Goal: Transaction & Acquisition: Register for event/course

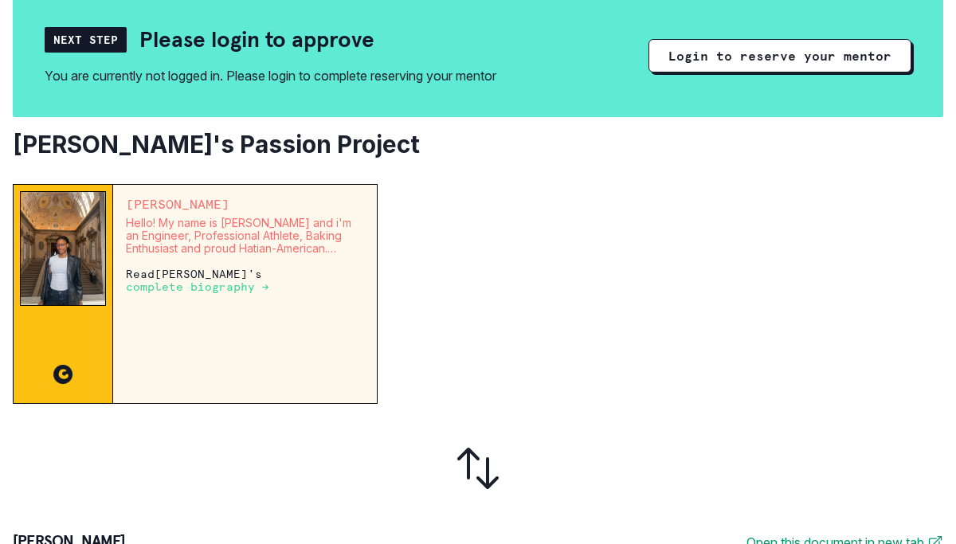
scroll to position [155, 0]
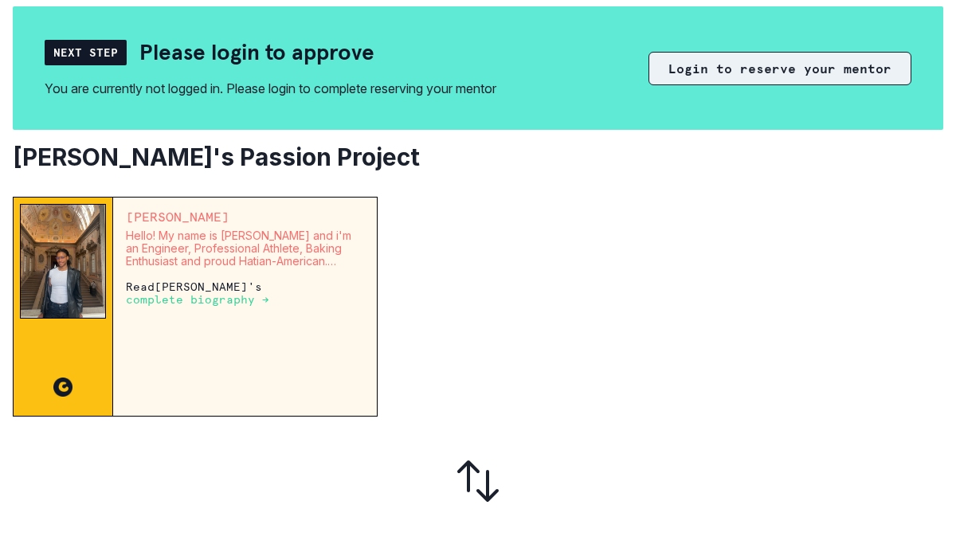
click at [725, 80] on button "Login to reserve your mentor" at bounding box center [779, 68] width 263 height 33
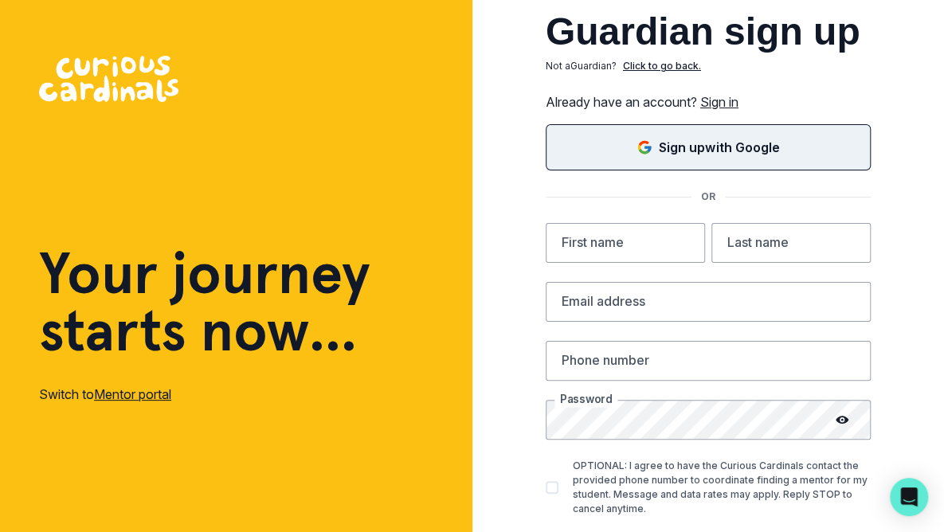
click at [651, 151] on icon "Sign in with Google (GSuite)" at bounding box center [644, 147] width 16 height 16
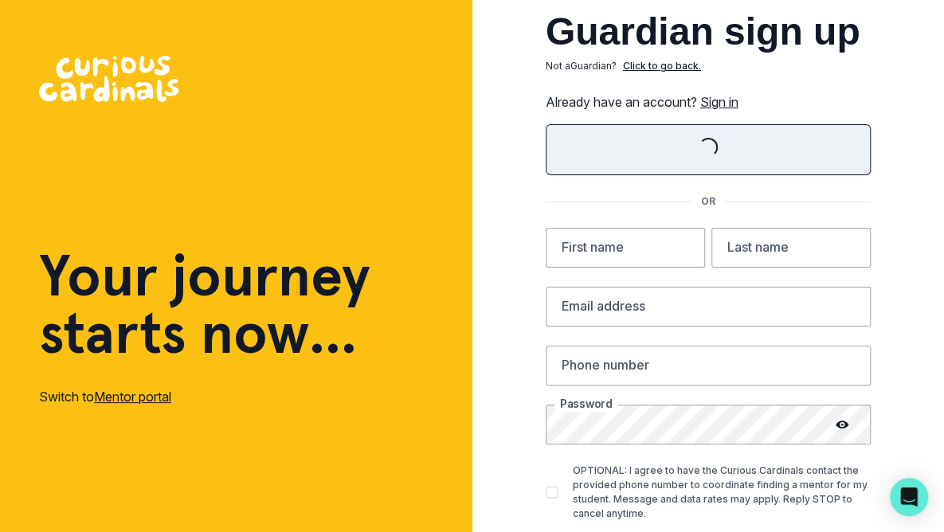
click at [725, 103] on link "Sign in" at bounding box center [719, 102] width 38 height 16
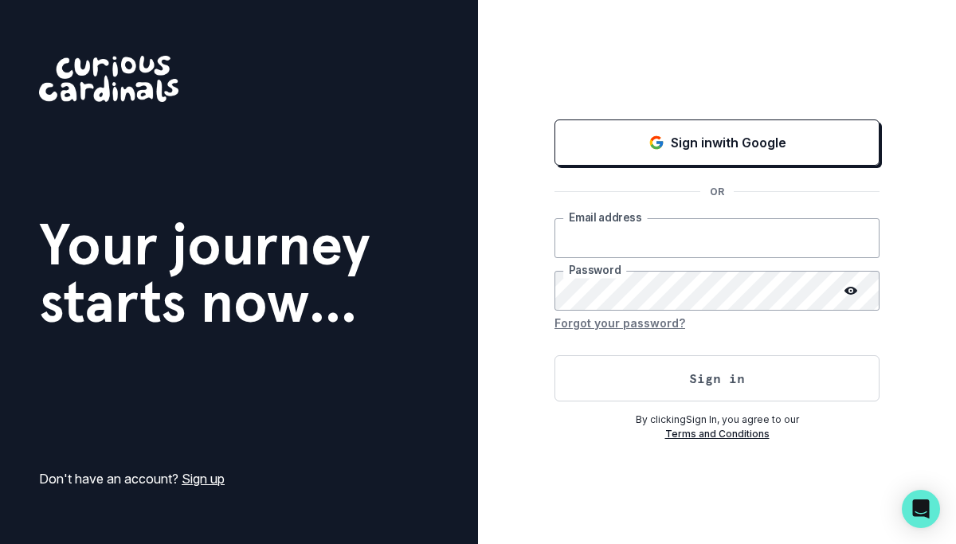
click at [620, 235] on input "email" at bounding box center [716, 238] width 325 height 40
type input "[EMAIL_ADDRESS][DOMAIN_NAME]"
click at [847, 288] on icon at bounding box center [850, 291] width 13 height 8
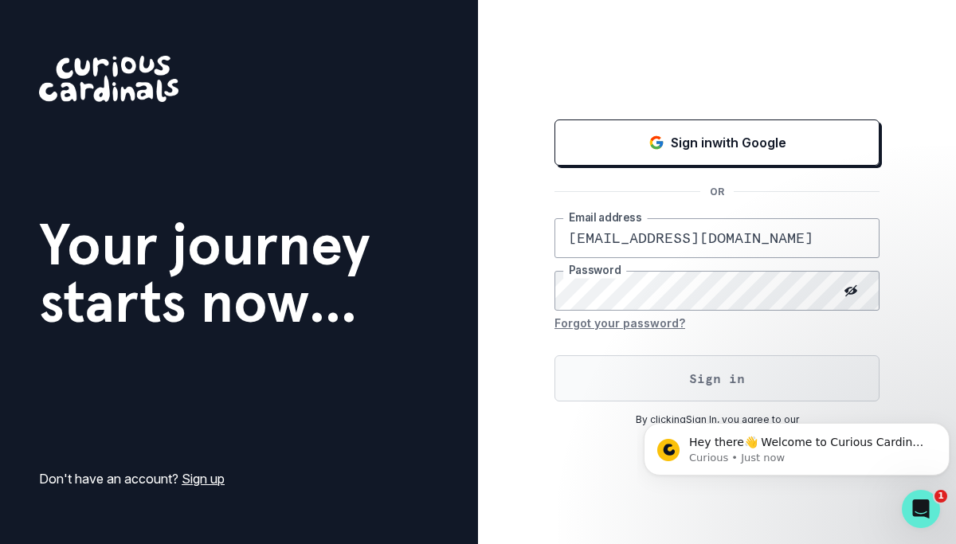
click at [722, 381] on button "Sign in" at bounding box center [716, 378] width 325 height 46
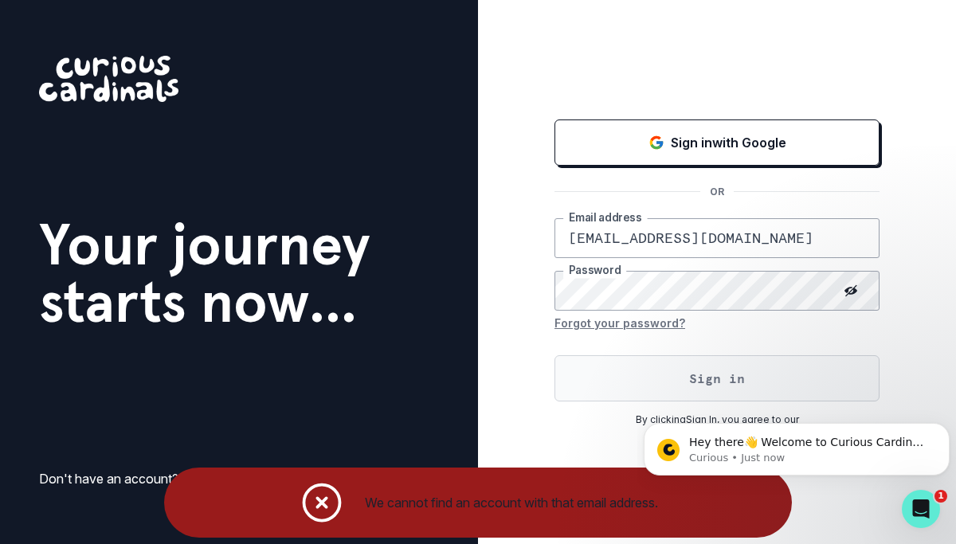
click at [714, 375] on button "Sign in" at bounding box center [716, 378] width 325 height 46
click at [448, 276] on div "Your journey starts now... Don't have an account? Sign up Sign in with Google O…" at bounding box center [478, 272] width 956 height 544
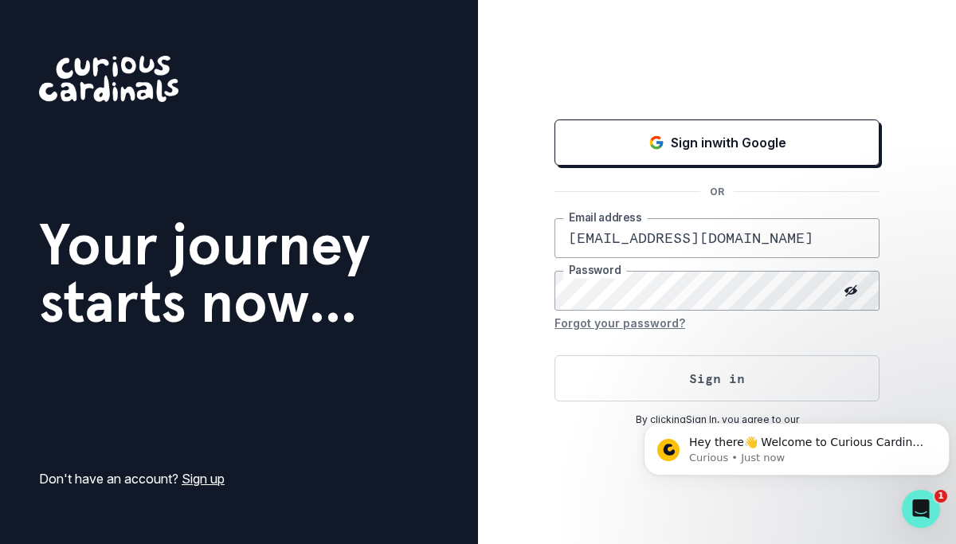
click at [852, 288] on icon at bounding box center [851, 289] width 12 height 11
click at [852, 288] on icon at bounding box center [850, 290] width 13 height 13
click at [730, 385] on button "Sign in" at bounding box center [716, 378] width 325 height 46
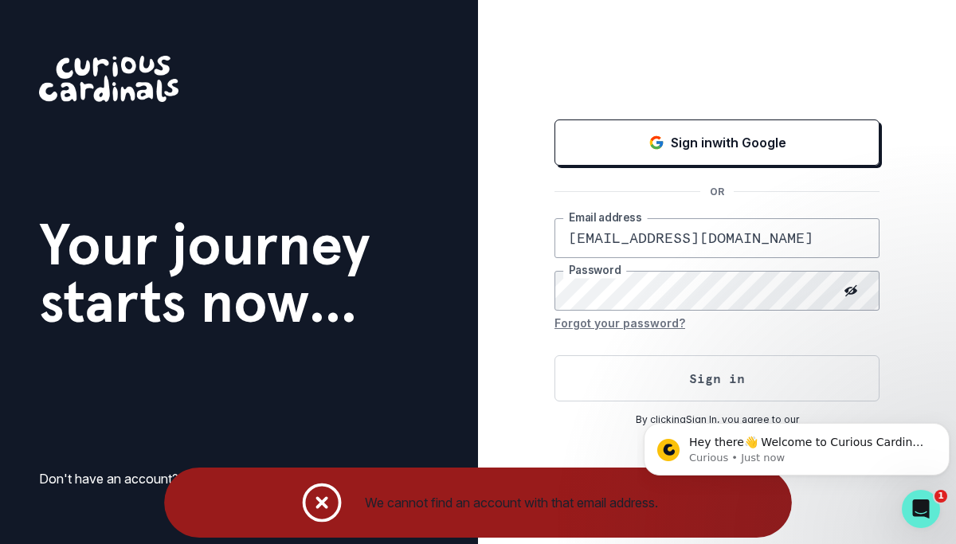
click at [554, 355] on button "Sign in" at bounding box center [716, 378] width 325 height 46
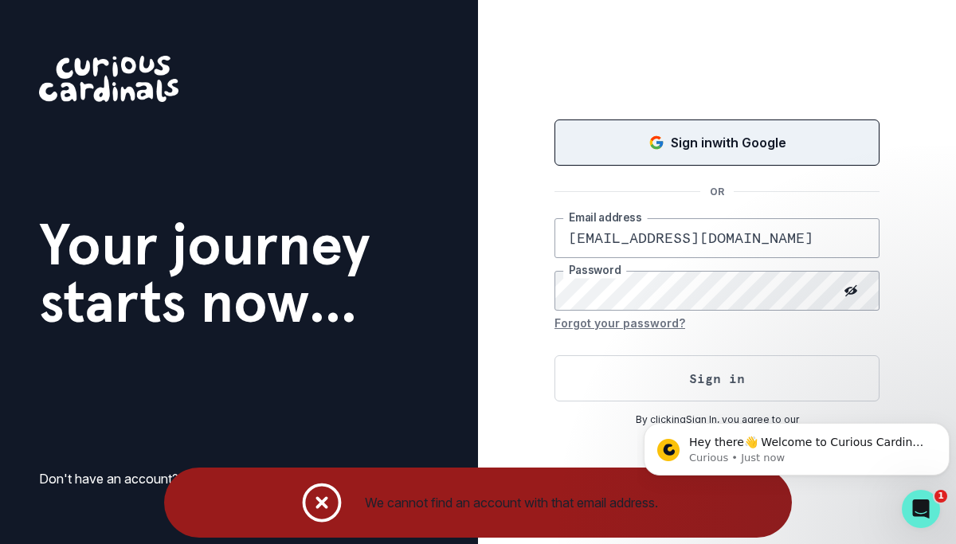
click at [714, 158] on button "Sign in with Google" at bounding box center [716, 142] width 325 height 46
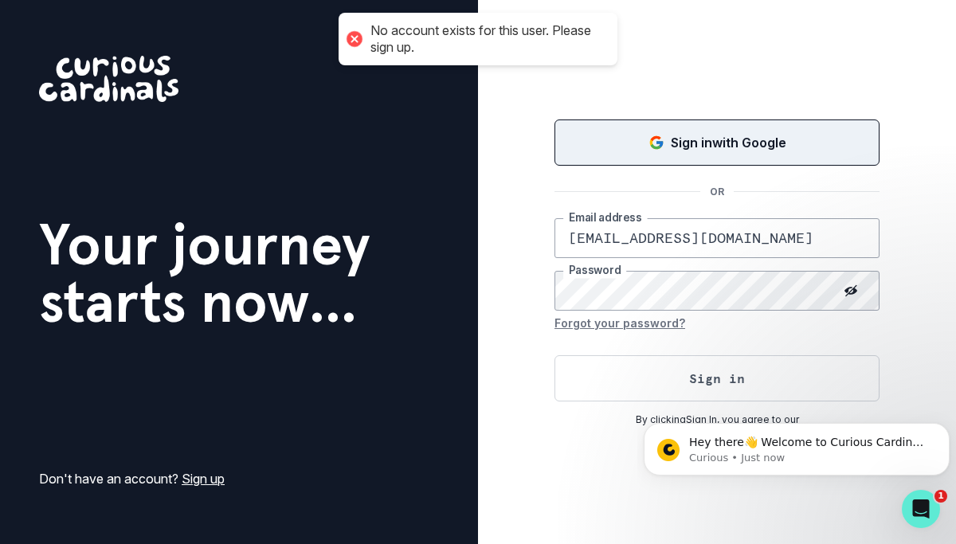
click at [700, 145] on p "Sign in with Google" at bounding box center [728, 142] width 115 height 19
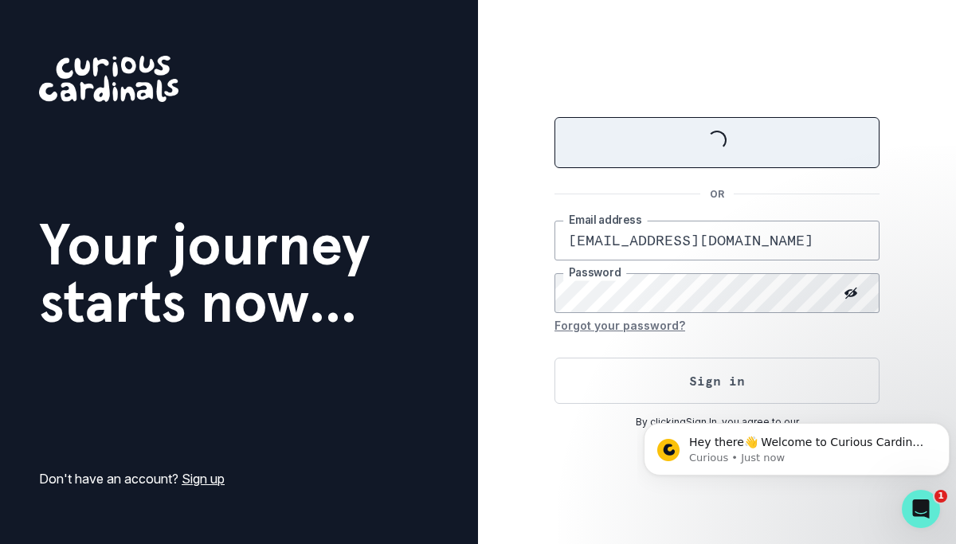
click at [542, 361] on div "Loading... OR guzmanticas@gmail.com Email address Password Forgot your password…" at bounding box center [717, 272] width 478 height 544
click at [730, 111] on div "Loading... OR guzmanticas@gmail.com Email address Password Forgot your password…" at bounding box center [717, 272] width 478 height 544
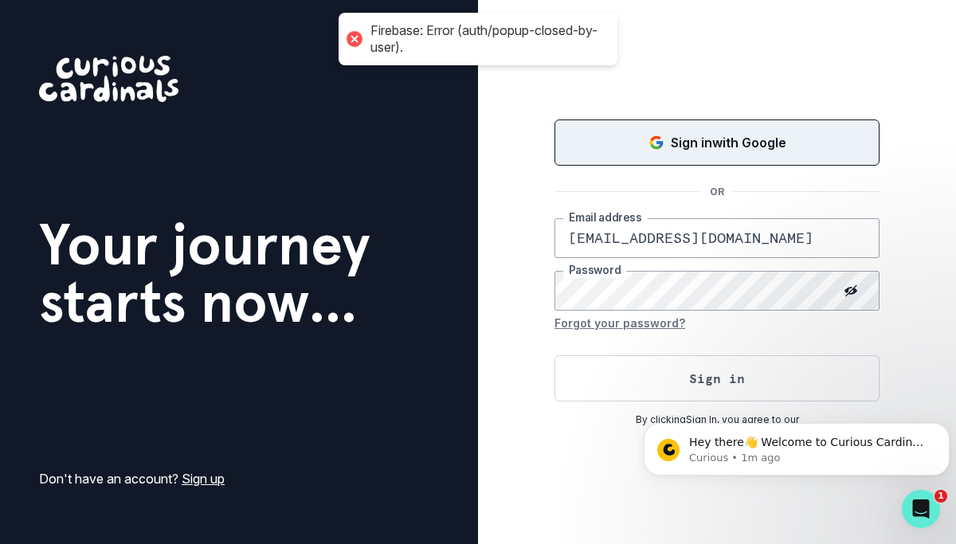
click at [945, 118] on div "Sign in with Google OR guzmanticas@gmail.com Email address Password Forgot your…" at bounding box center [717, 272] width 478 height 544
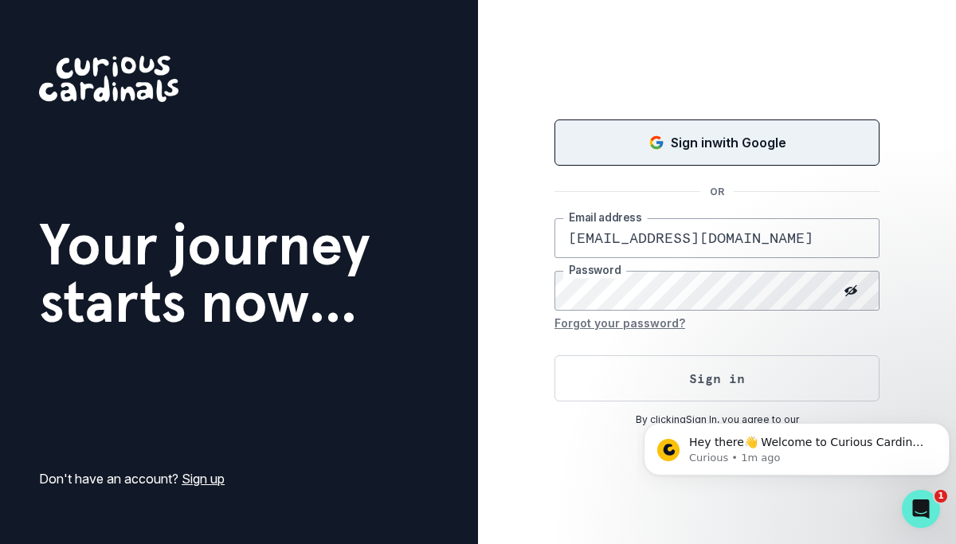
click at [946, 264] on div "Sign in with Google OR guzmanticas@gmail.com Email address Password Forgot your…" at bounding box center [717, 272] width 478 height 544
drag, startPoint x: 954, startPoint y: 105, endPoint x: 841, endPoint y: 104, distance: 113.1
click at [841, 104] on div "Sign in with Google OR guzmanticas@gmail.com Email address Password Forgot your…" at bounding box center [717, 272] width 478 height 544
click at [578, 92] on div "Sign in with Google OR guzmanticas@gmail.com Email address Password Forgot your…" at bounding box center [717, 272] width 478 height 544
click at [616, 151] on div "Sign in with Google" at bounding box center [716, 142] width 285 height 19
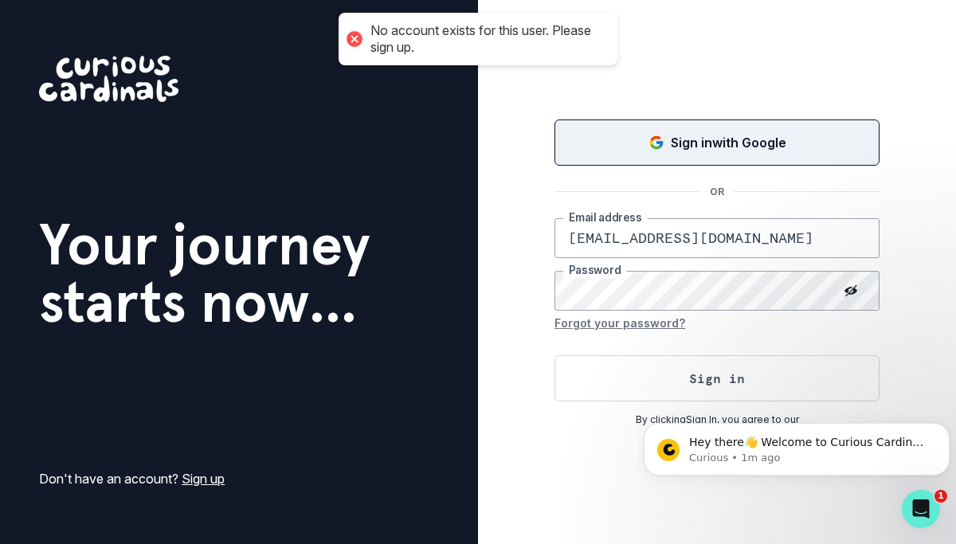
click at [696, 45] on div "Sign in with Google OR guzmanticas@gmail.com Email address Password Forgot your…" at bounding box center [717, 272] width 478 height 544
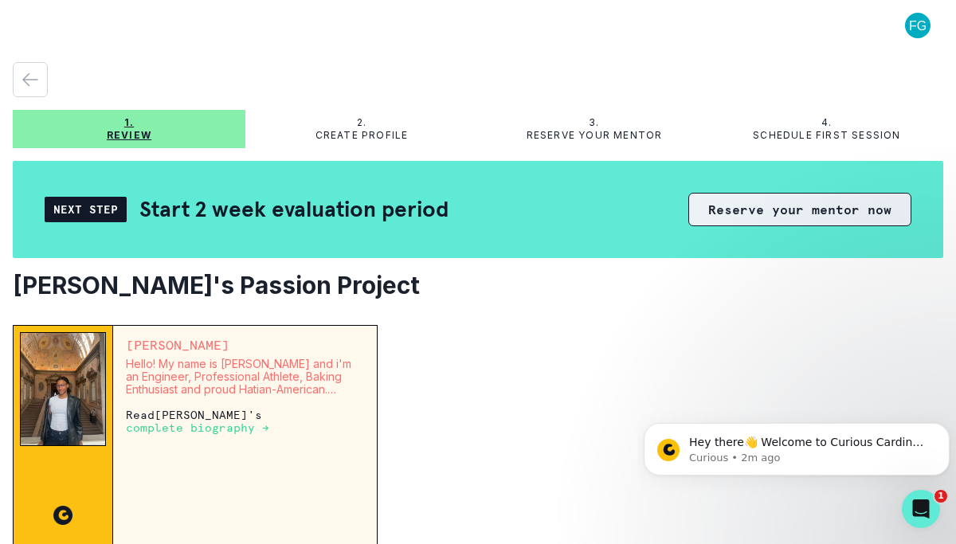
click at [737, 217] on button "Reserve your mentor now" at bounding box center [799, 209] width 223 height 33
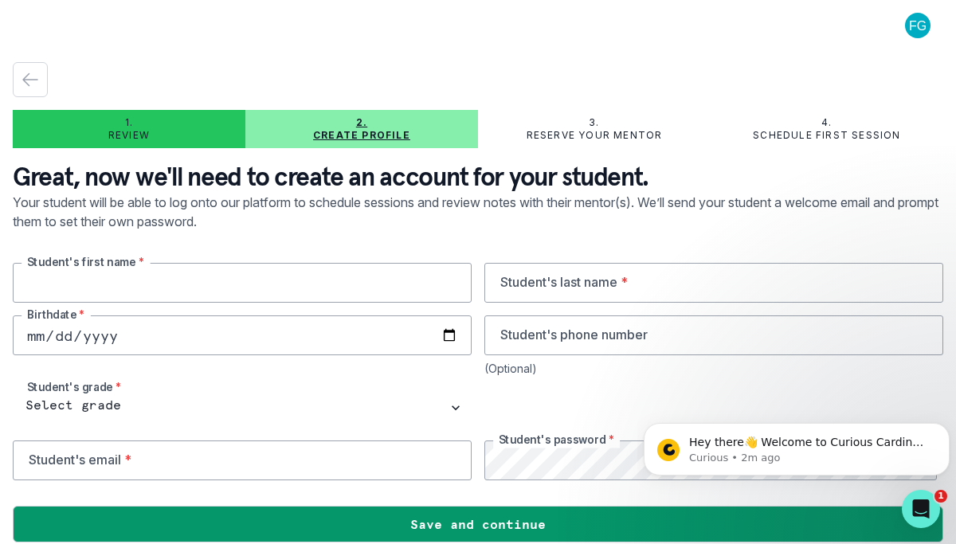
click at [177, 274] on input "text" at bounding box center [242, 283] width 459 height 40
type input "[PERSON_NAME]"
click at [72, 345] on input "date" at bounding box center [242, 335] width 459 height 40
type input "[DATE]"
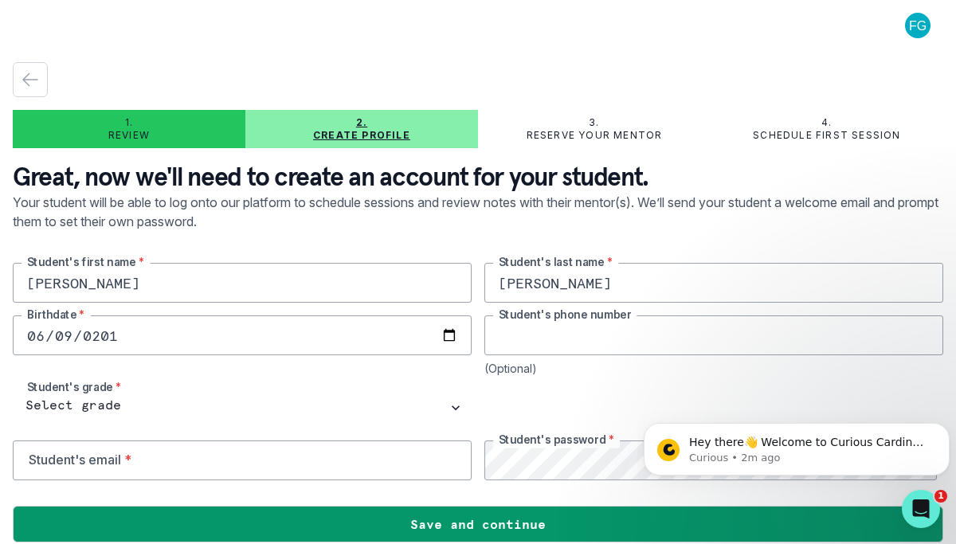
click at [539, 345] on input "tel" at bounding box center [713, 335] width 459 height 40
type input "8183247847"
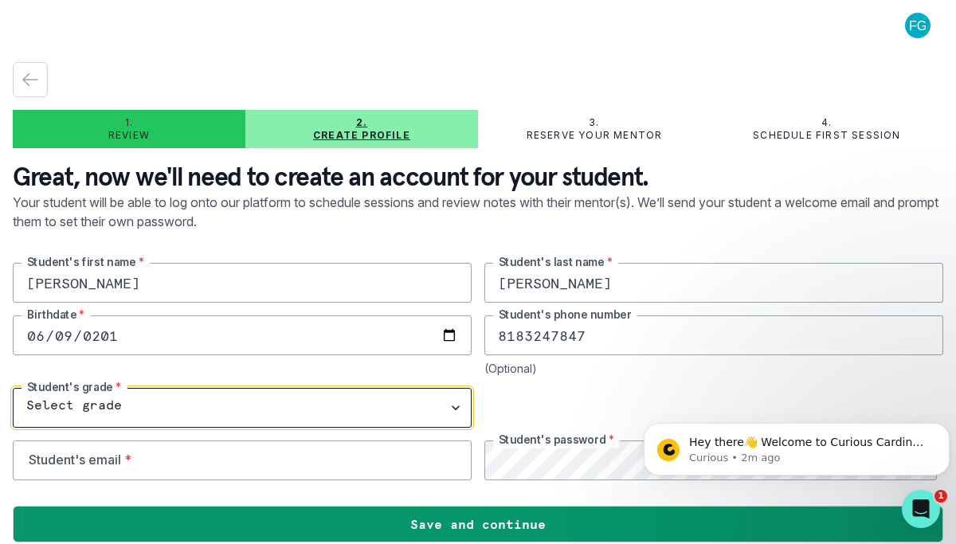
click at [147, 409] on select "Select grade 1st Grade 2nd Grade 3rd Grade 4th Grade 5th Grade 6th Grade 7th Gr…" at bounding box center [242, 408] width 459 height 40
select select "7th Grade"
click at [13, 388] on select "Select grade 1st Grade 2nd Grade 3rd Grade 4th Grade 5th Grade 6th Grade 7th Gr…" at bounding box center [242, 408] width 459 height 40
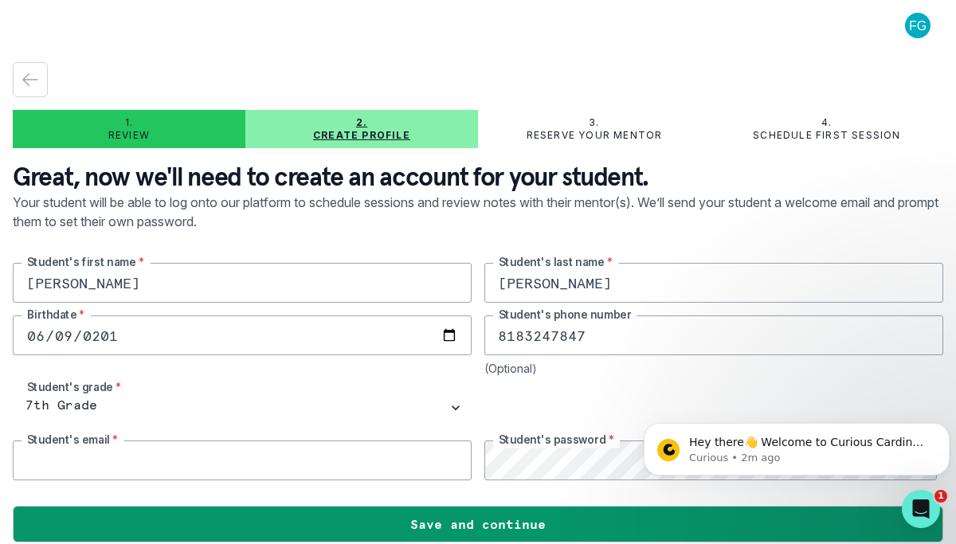
click at [209, 448] on input "email" at bounding box center [242, 460] width 459 height 40
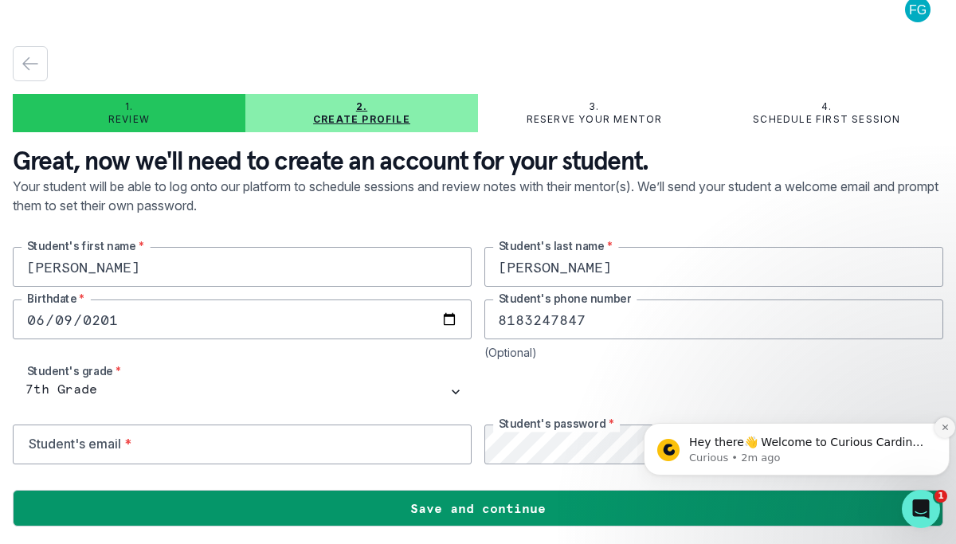
click at [943, 434] on button "Dismiss notification" at bounding box center [944, 427] width 21 height 21
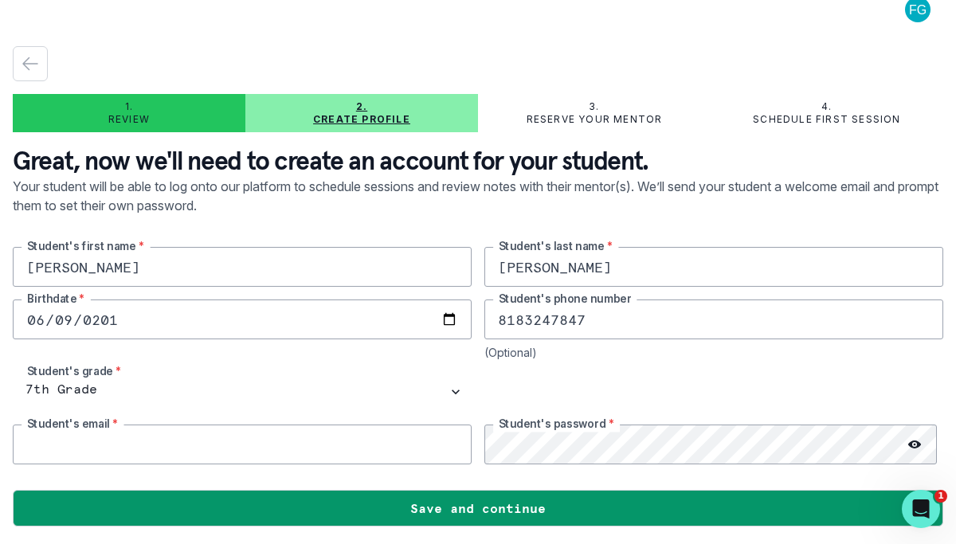
click at [166, 437] on input "email" at bounding box center [242, 444] width 459 height 40
type input "[EMAIL_ADDRESS][DOMAIN_NAME]"
click at [908, 443] on icon at bounding box center [914, 444] width 13 height 13
click at [358, 422] on div "[PERSON_NAME]'s first name * [PERSON_NAME] Student's last name * [DEMOGRAPHIC_D…" at bounding box center [478, 355] width 930 height 217
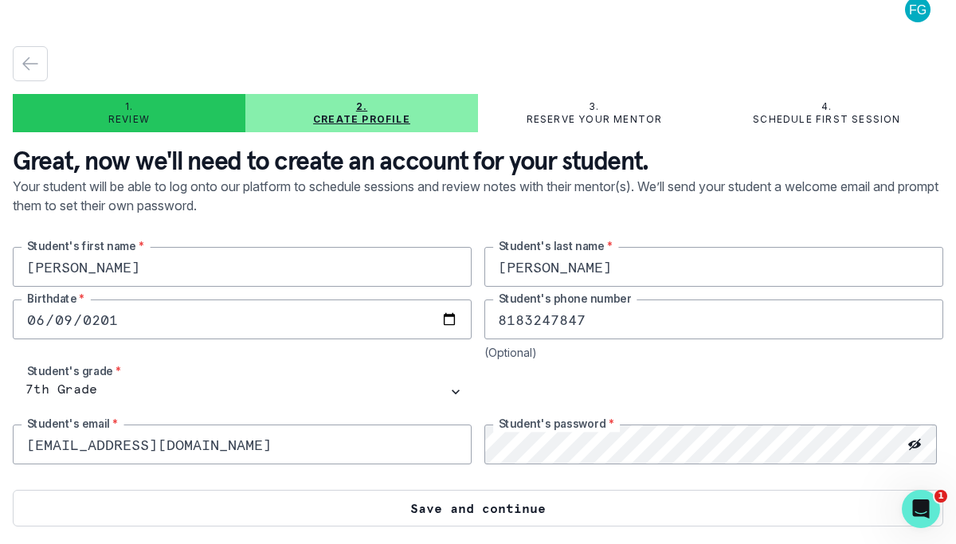
click at [464, 500] on button "Save and continue" at bounding box center [478, 508] width 930 height 37
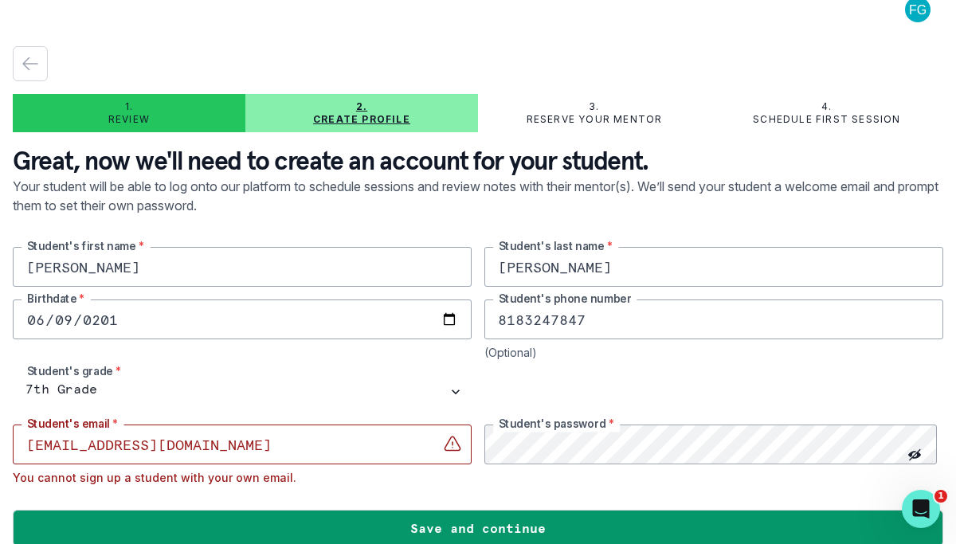
drag, startPoint x: 236, startPoint y: 450, endPoint x: 0, endPoint y: 464, distance: 236.1
click at [0, 464] on main "1. Review 2. Create profile 3. Reserve your mentor 4. Schedule first session Gr…" at bounding box center [478, 272] width 956 height 544
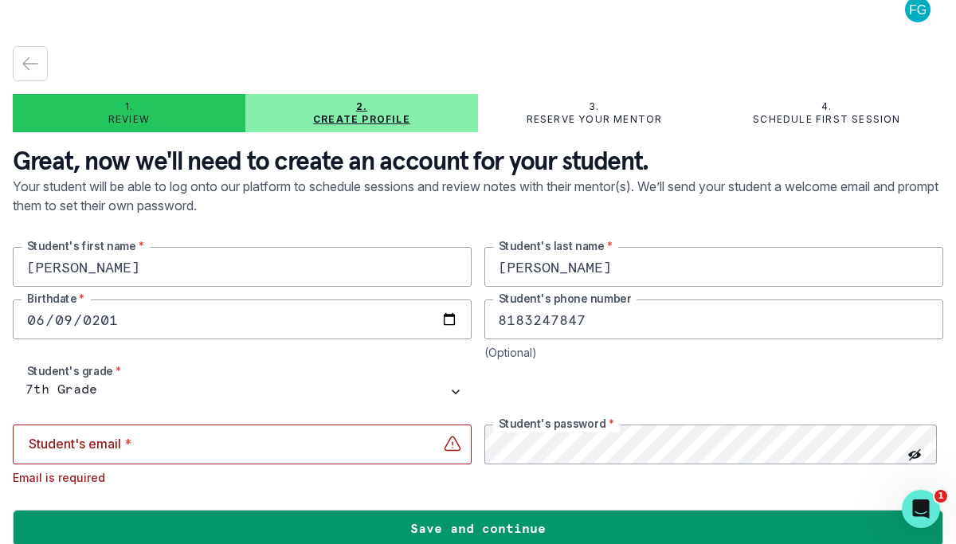
click at [0, 464] on main "1. Review 2. Create profile 3. Reserve your mentor 4. Schedule first session Gr…" at bounding box center [478, 272] width 956 height 544
click at [0, 465] on main "1. Review 2. Create profile 3. Reserve your mentor 4. Schedule first session Gr…" at bounding box center [478, 272] width 956 height 544
click at [40, 428] on input "email" at bounding box center [242, 444] width 459 height 40
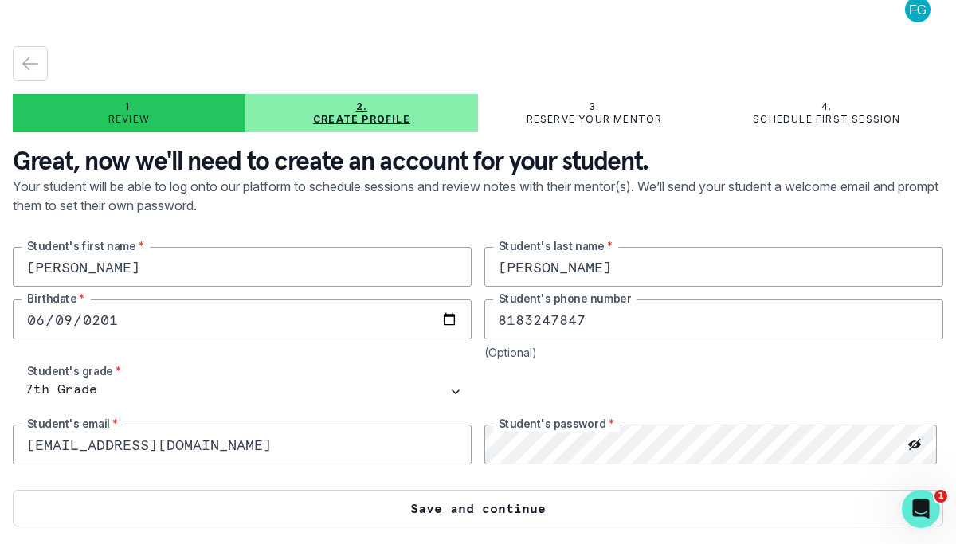
type input "[EMAIL_ADDRESS][DOMAIN_NAME]"
click at [467, 506] on button "Save and continue" at bounding box center [478, 508] width 930 height 37
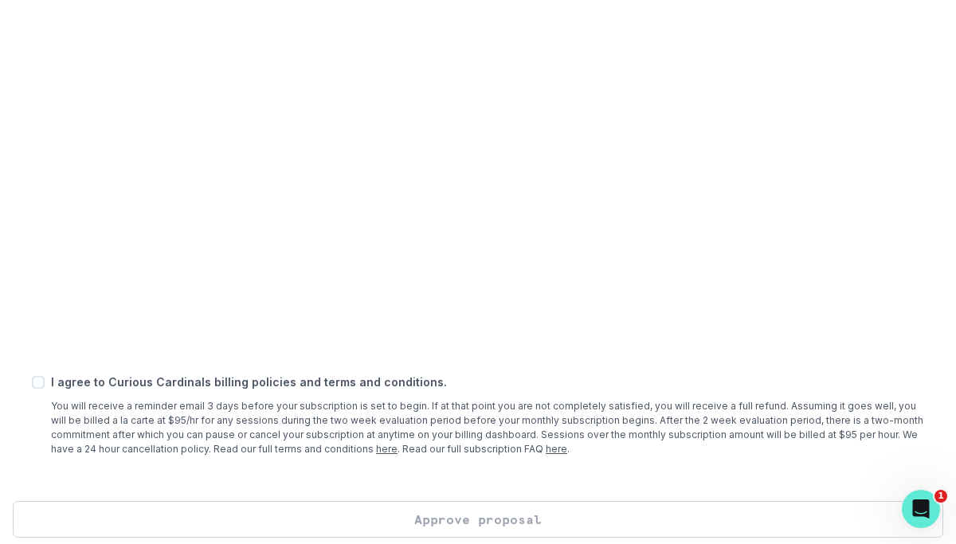
scroll to position [635, 0]
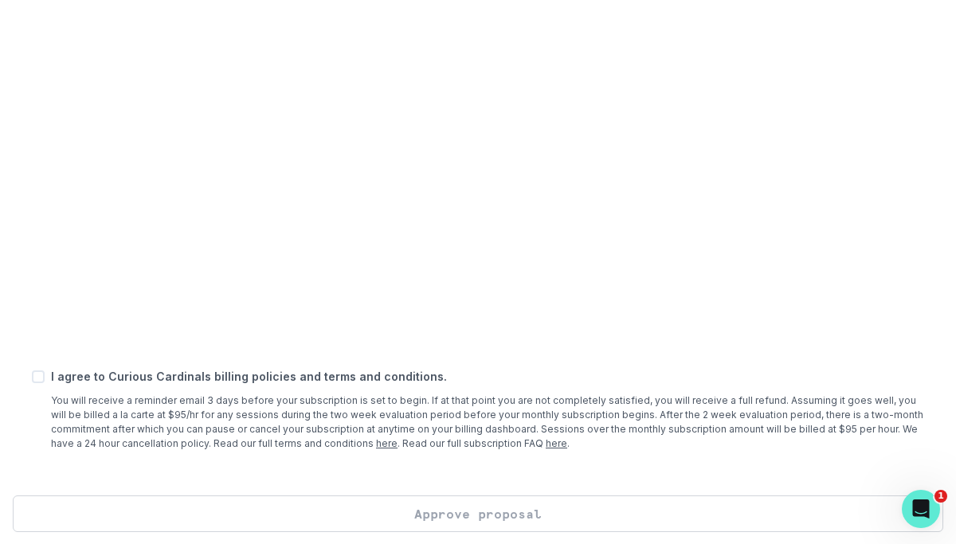
click at [342, 372] on div "Add payment method A payment method on file is required to begin scheduling ses…" at bounding box center [478, 71] width 930 height 848
click at [40, 383] on span at bounding box center [38, 376] width 13 height 13
click at [32, 377] on input "checkbox" at bounding box center [31, 376] width 1 height 1
checkbox input "true"
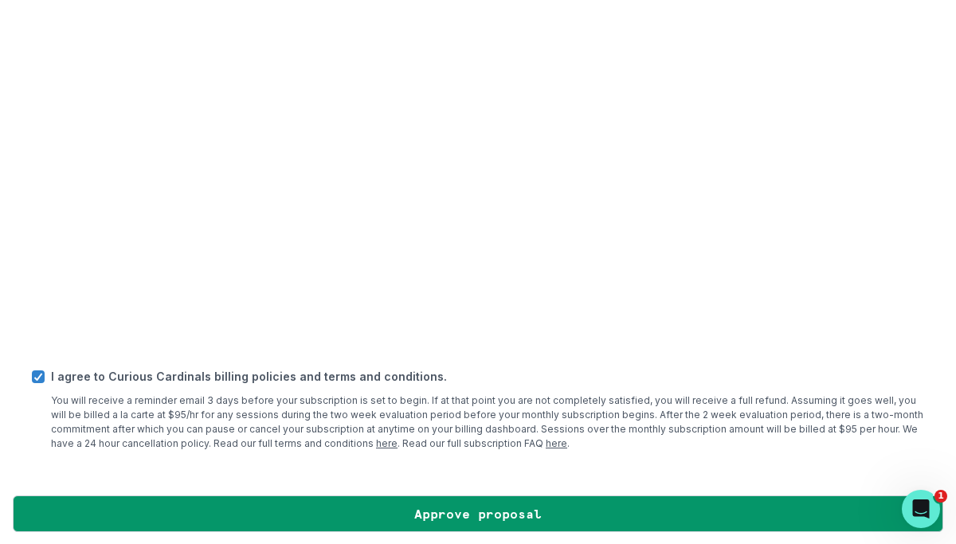
scroll to position [665, 0]
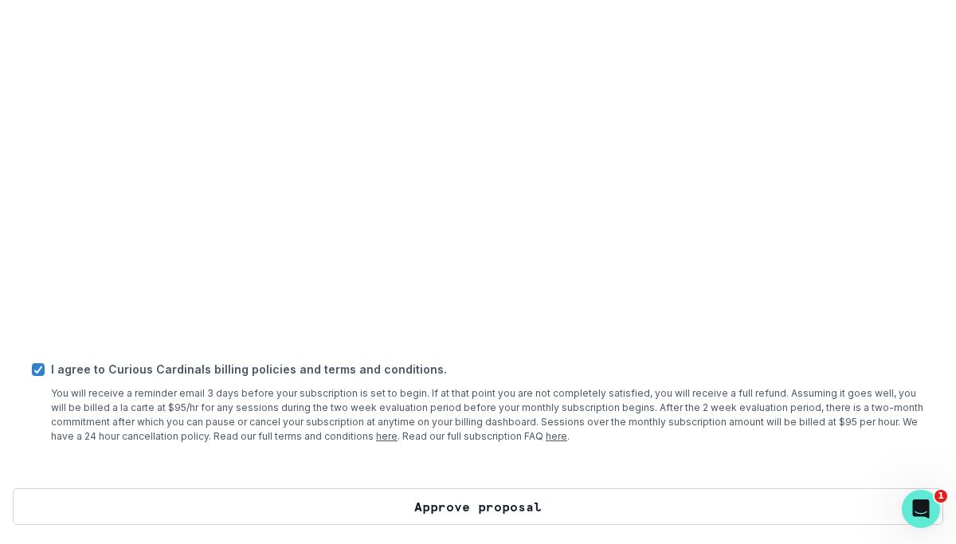
click at [479, 496] on button "Approve proposal" at bounding box center [478, 506] width 930 height 37
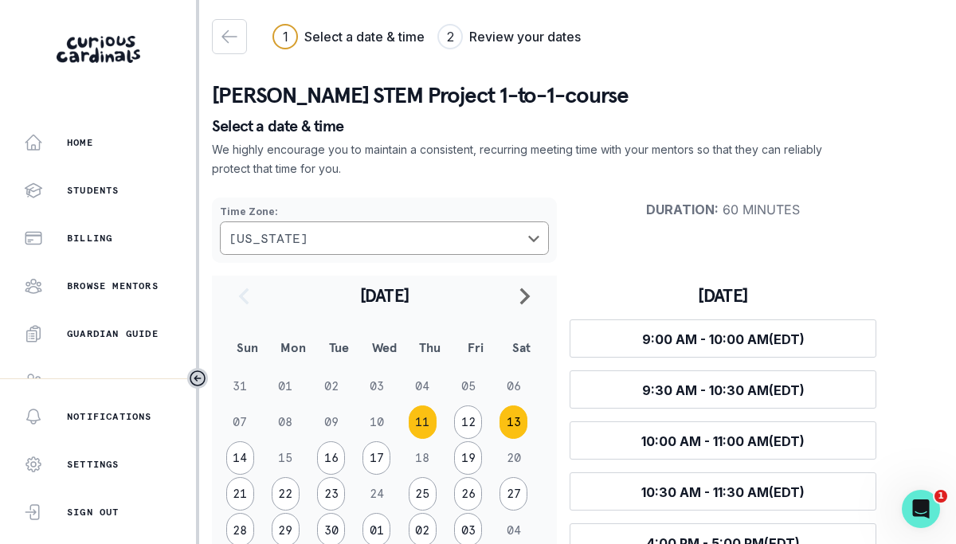
click at [514, 426] on button "13" at bounding box center [513, 421] width 28 height 33
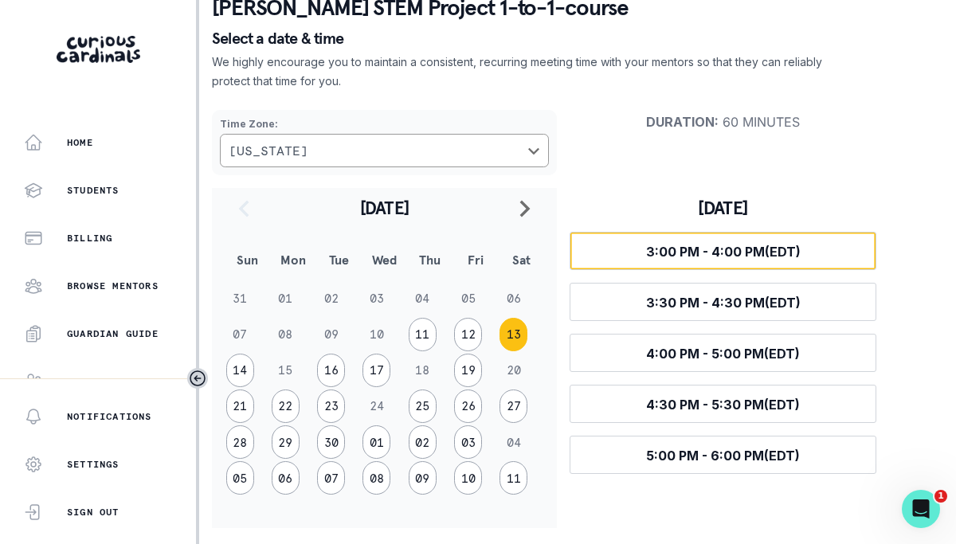
scroll to position [91, 0]
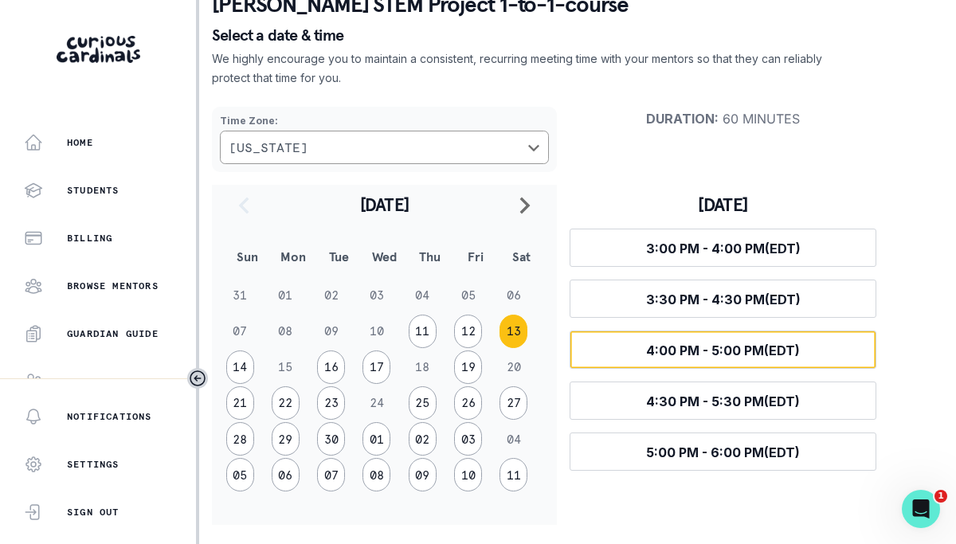
click at [711, 348] on span "4:00 PM - 5:00 PM (EDT)" at bounding box center [723, 350] width 154 height 16
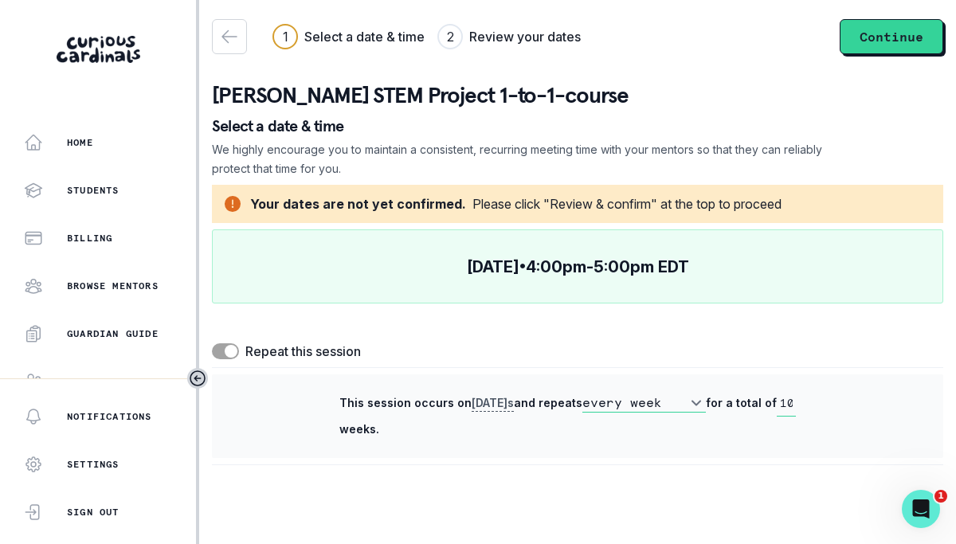
scroll to position [0, 0]
click at [320, 95] on p "[PERSON_NAME] STEM Project 1-to-1-course" at bounding box center [577, 96] width 731 height 32
click at [233, 348] on span at bounding box center [231, 351] width 13 height 13
click at [212, 343] on input "checkbox" at bounding box center [211, 342] width 1 height 1
checkbox input "false"
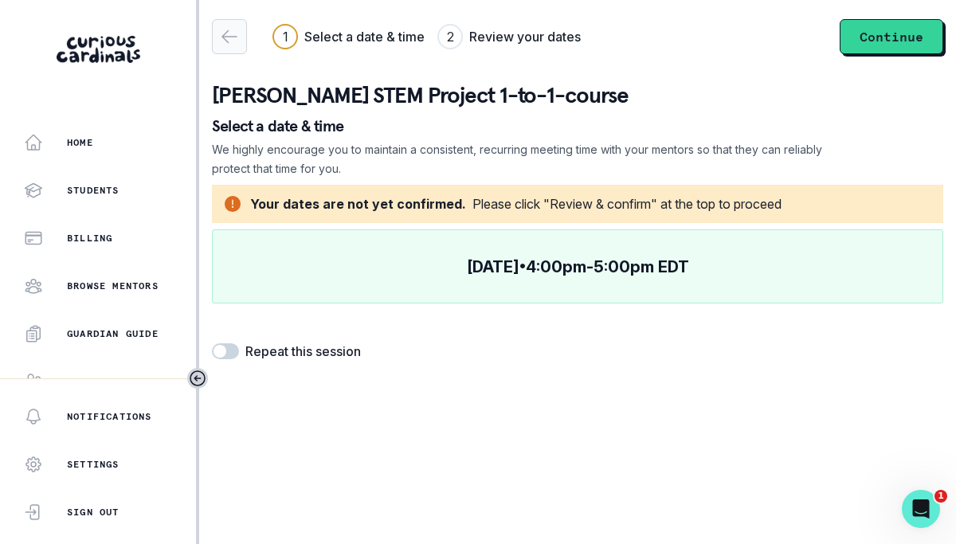
click at [234, 42] on icon "button" at bounding box center [229, 36] width 19 height 19
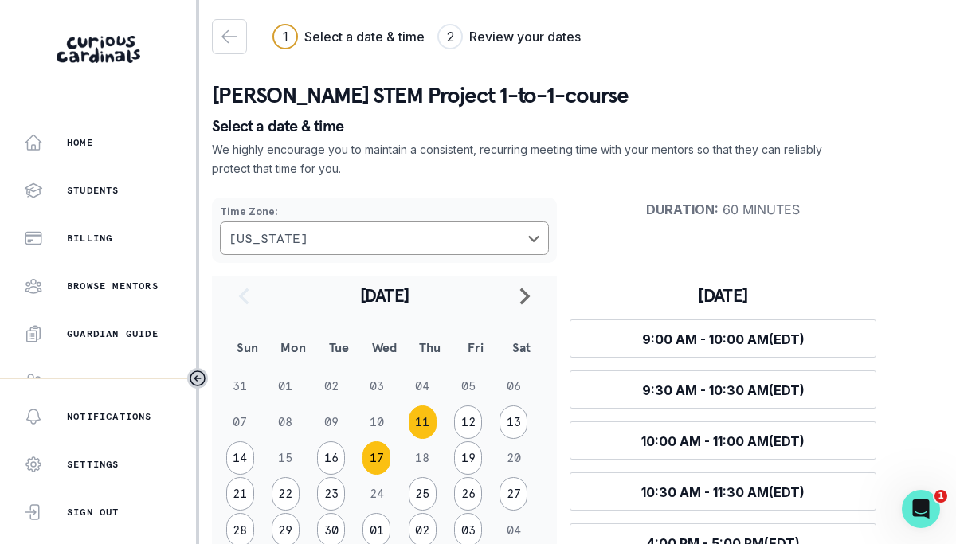
click at [378, 451] on button "17" at bounding box center [376, 457] width 28 height 33
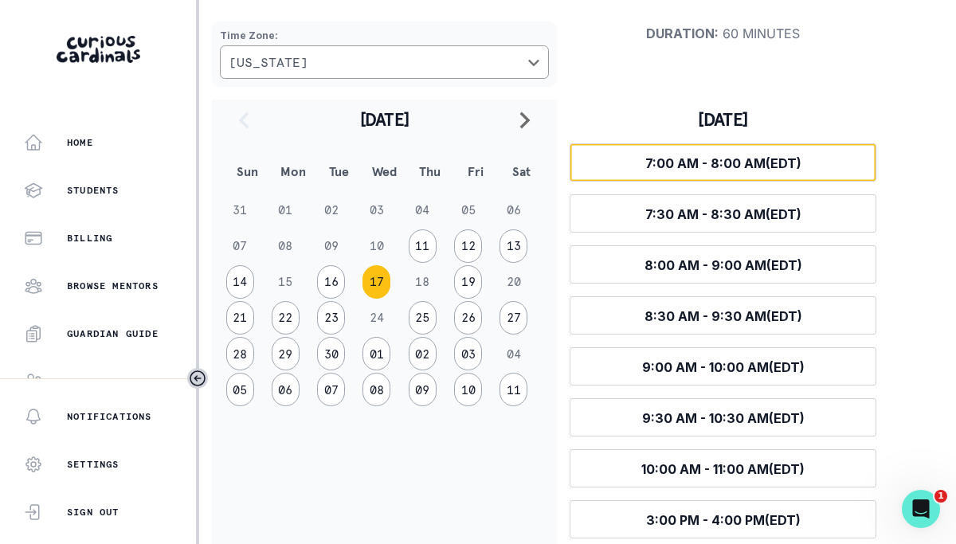
scroll to position [182, 0]
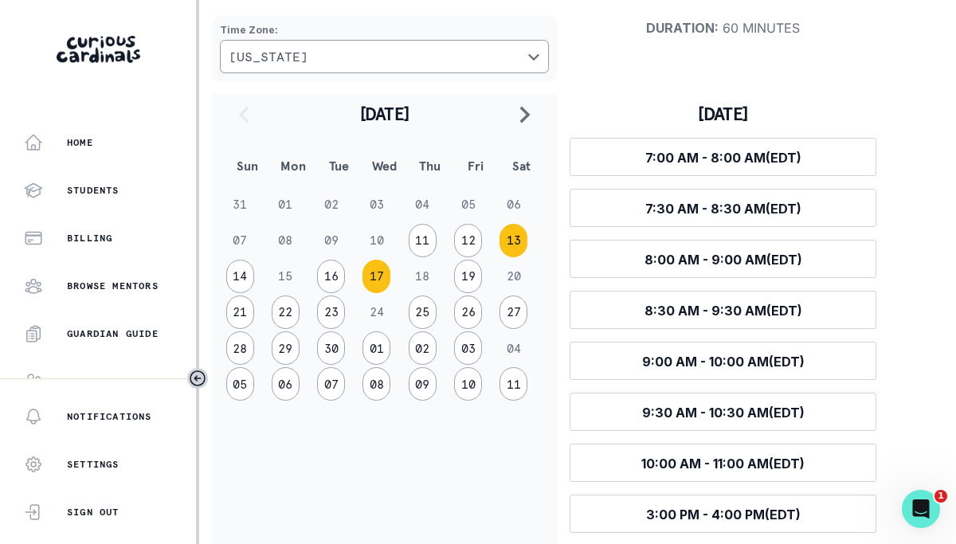
click at [513, 240] on button "13" at bounding box center [513, 240] width 28 height 33
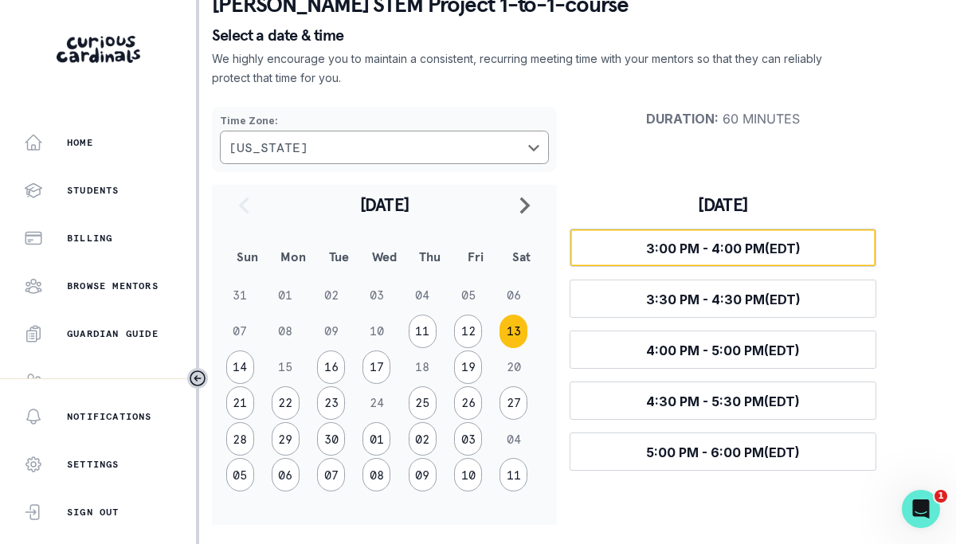
scroll to position [91, 0]
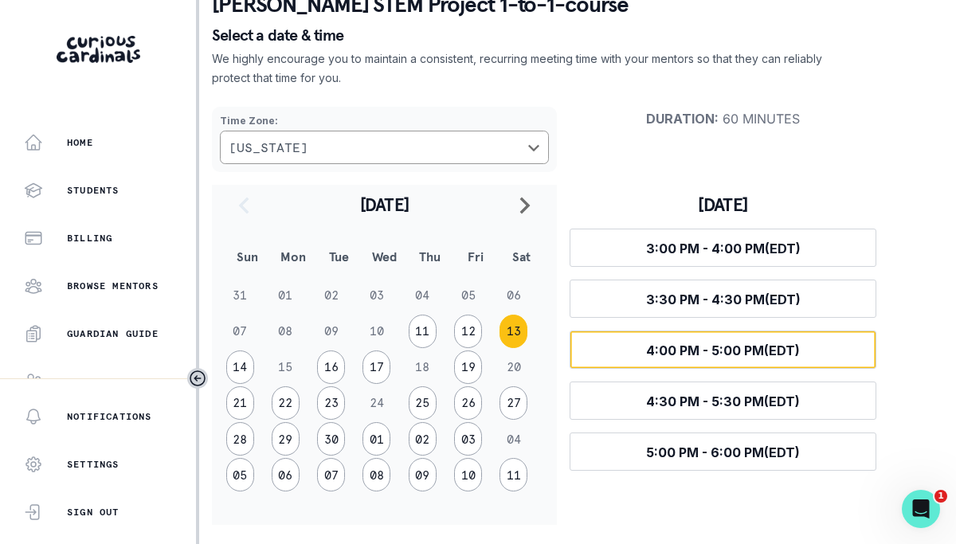
click at [690, 350] on span "4:00 PM - 5:00 PM (EDT)" at bounding box center [723, 350] width 154 height 16
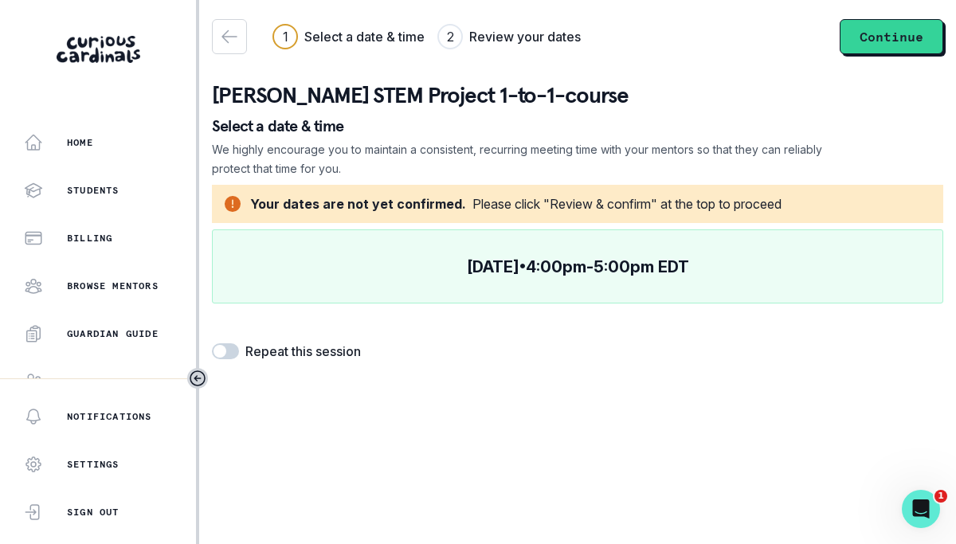
scroll to position [0, 0]
click at [226, 364] on div "1 Select a date & time 2 Review your dates Continue [PERSON_NAME] STEM Project …" at bounding box center [577, 190] width 731 height 380
click at [223, 346] on span at bounding box center [219, 351] width 13 height 13
click at [212, 343] on input "checkbox" at bounding box center [211, 342] width 1 height 1
checkbox input "true"
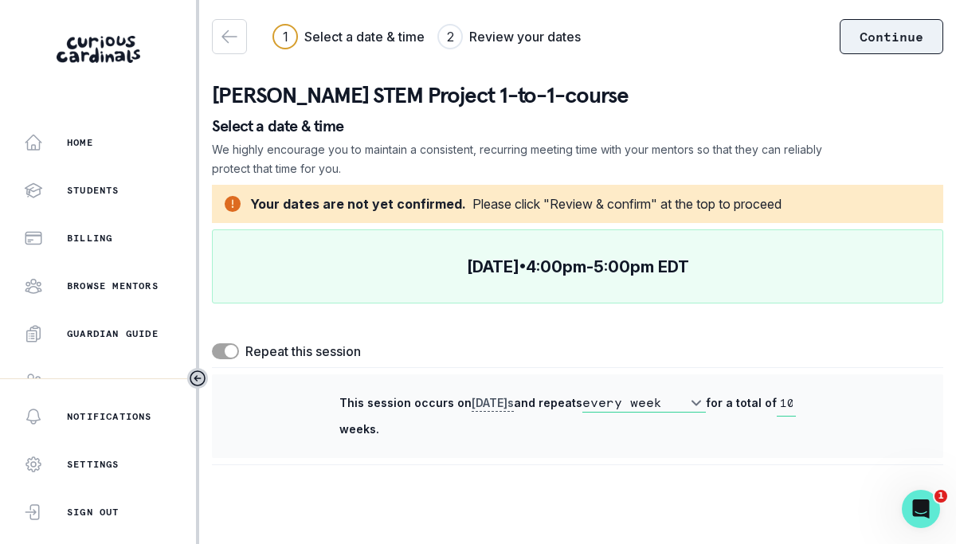
click at [881, 37] on button "Continue" at bounding box center [891, 36] width 104 height 35
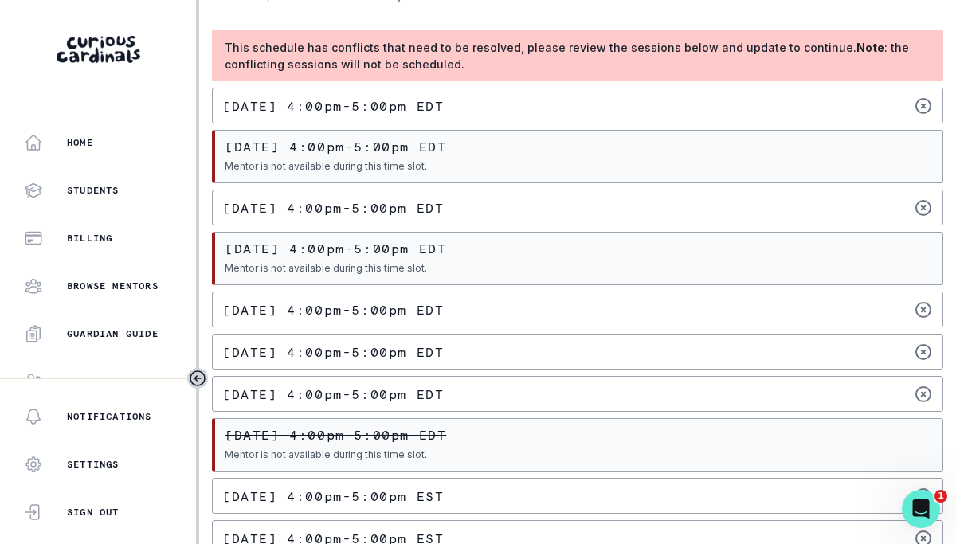
scroll to position [213, 0]
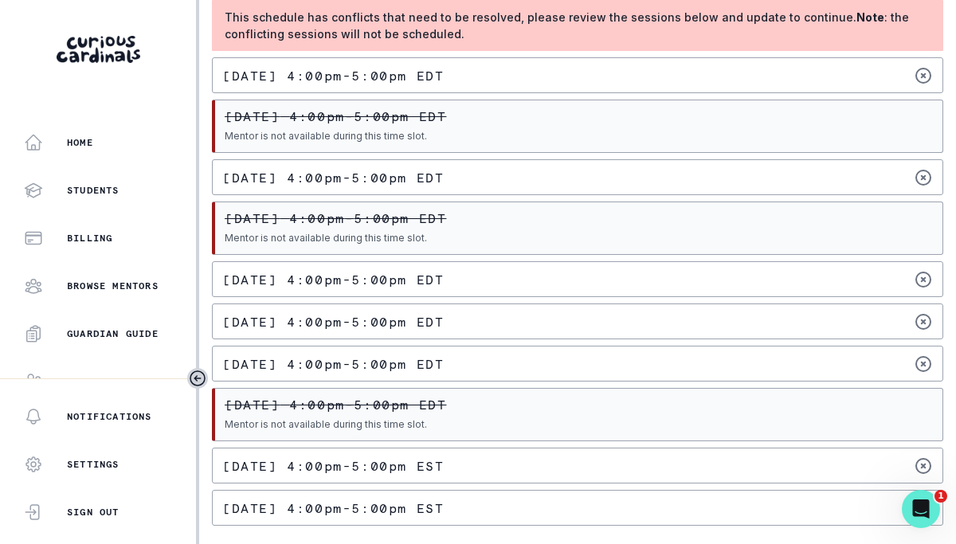
click at [367, 123] on p "[DATE] 4:00pm - 5:00pm EDT" at bounding box center [335, 116] width 221 height 13
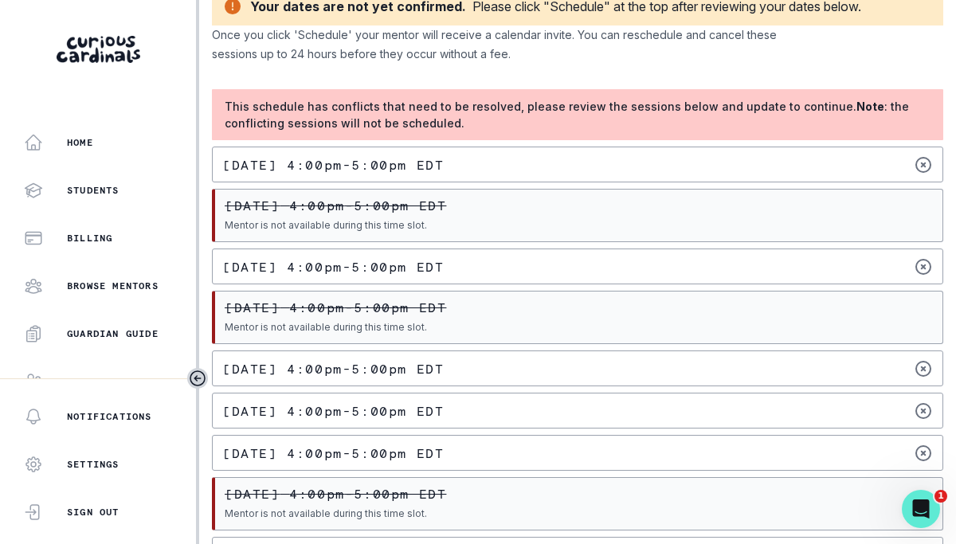
scroll to position [0, 0]
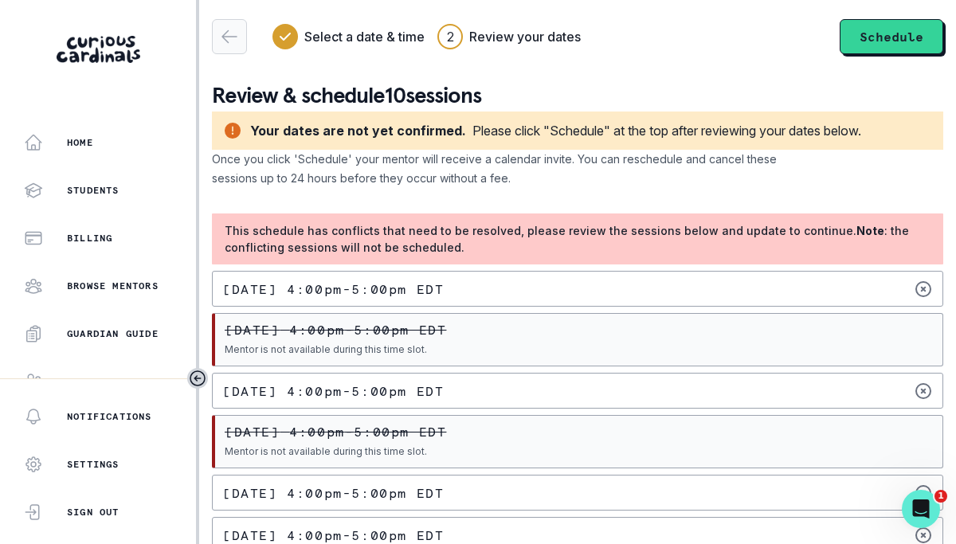
click at [213, 32] on div "button" at bounding box center [229, 36] width 33 height 19
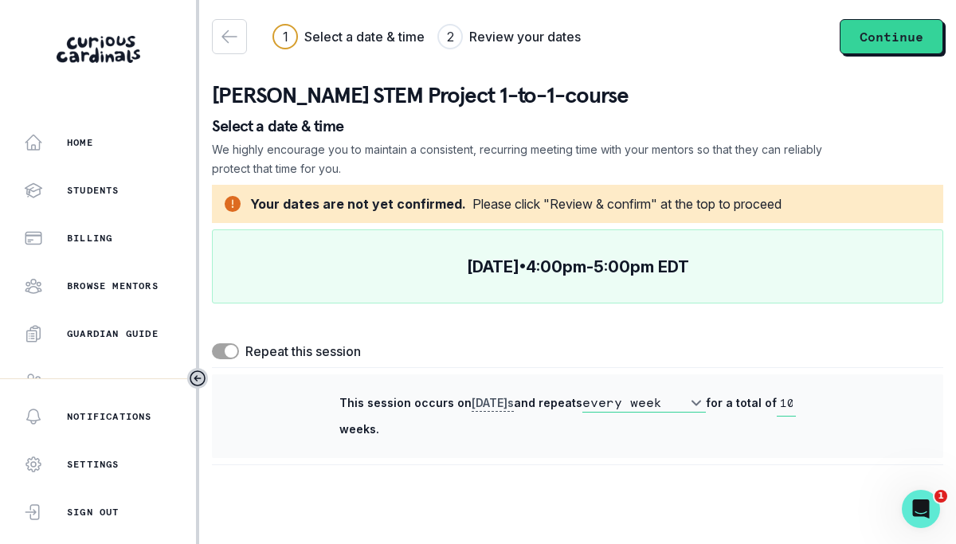
click at [231, 354] on span at bounding box center [231, 351] width 13 height 13
click at [212, 343] on input "checkbox" at bounding box center [211, 342] width 1 height 1
checkbox input "false"
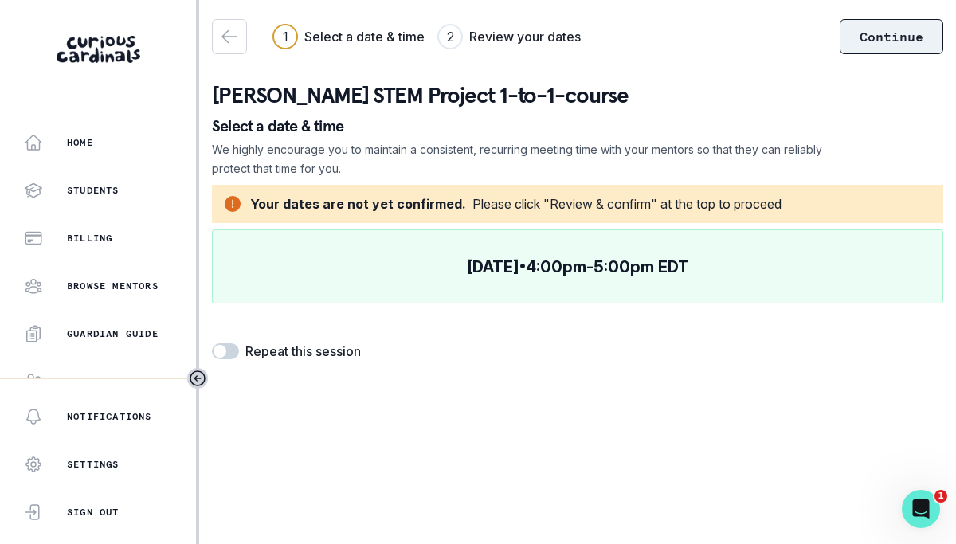
click at [863, 45] on button "Continue" at bounding box center [891, 36] width 104 height 35
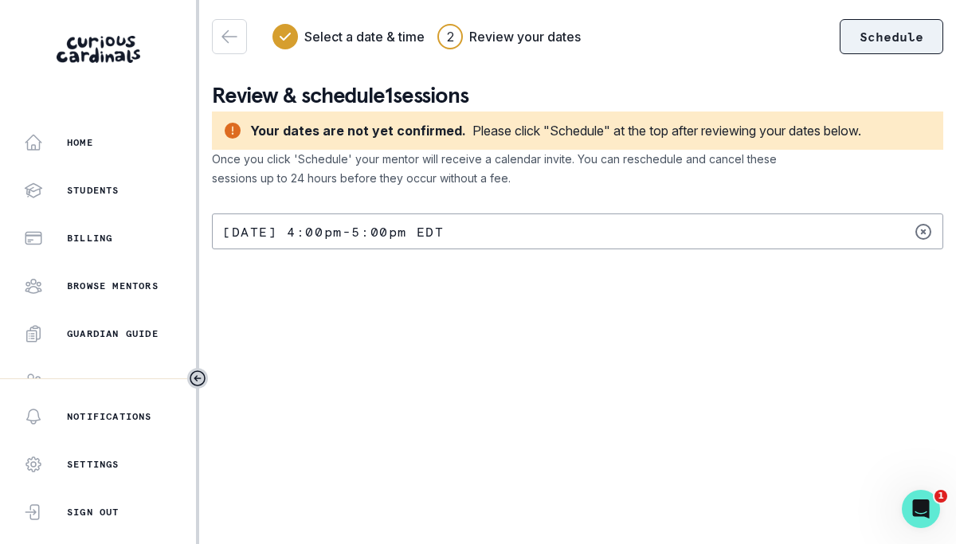
click at [906, 25] on button "Schedule" at bounding box center [891, 36] width 104 height 35
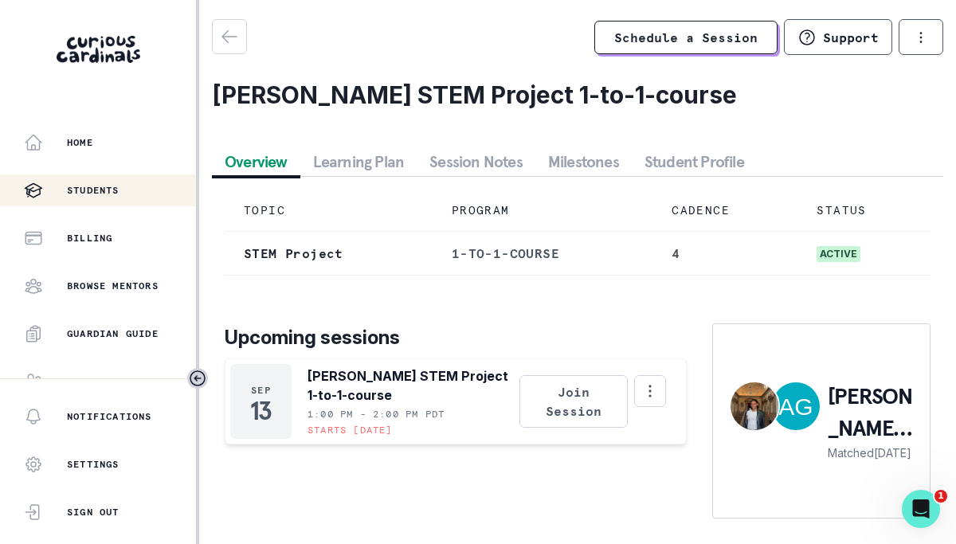
drag, startPoint x: 630, startPoint y: 420, endPoint x: 88, endPoint y: 192, distance: 587.5
click at [88, 192] on p "Students" at bounding box center [93, 190] width 53 height 13
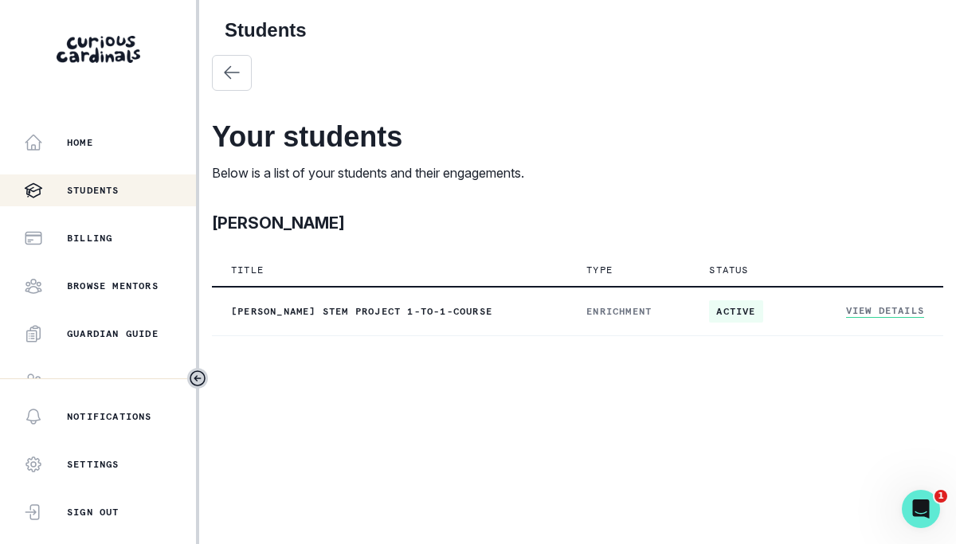
drag, startPoint x: 305, startPoint y: 316, endPoint x: 283, endPoint y: 397, distance: 84.2
click at [283, 397] on main "Students Your students Below is a list of your students and their engagements. …" at bounding box center [577, 272] width 757 height 544
click at [96, 143] on div "Home" at bounding box center [110, 142] width 172 height 19
